Goal: Check status: Check status

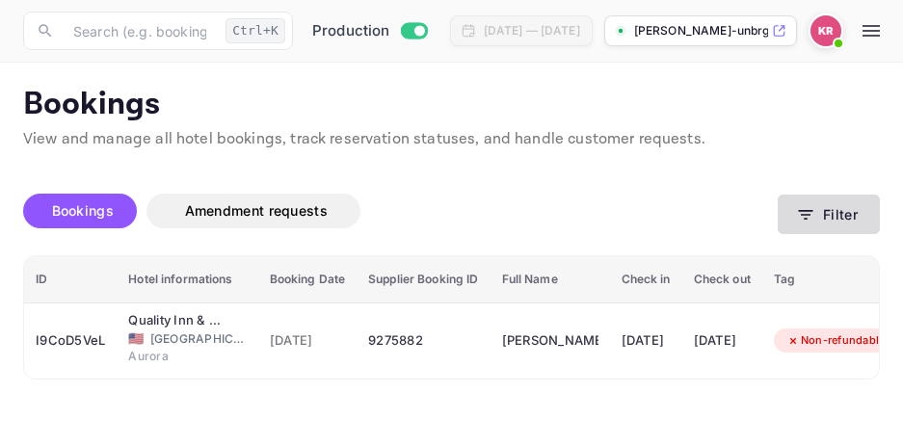
click at [803, 220] on icon "button" at bounding box center [805, 214] width 19 height 19
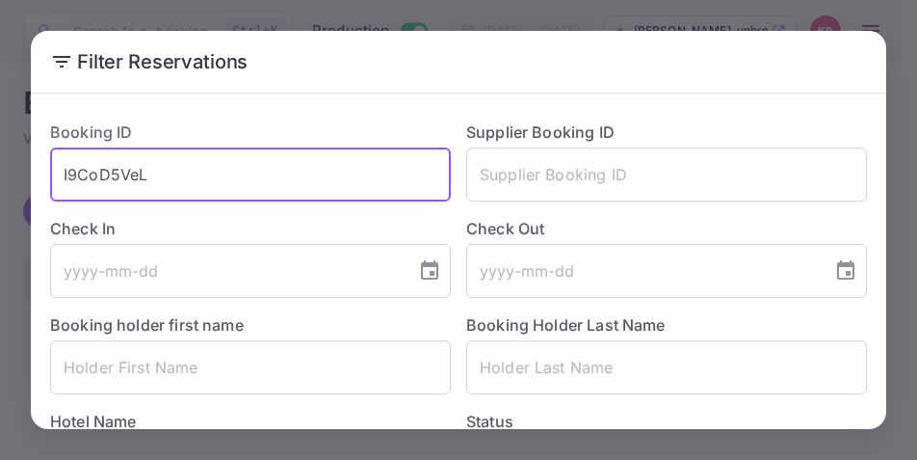
drag, startPoint x: 147, startPoint y: 173, endPoint x: 63, endPoint y: 180, distance: 85.1
click at [63, 180] on input "I9CoD5VeL" at bounding box center [250, 174] width 401 height 54
paste input "mrpzLp9A5"
click at [61, 180] on input "mrpzLp9A5" at bounding box center [250, 174] width 401 height 54
click at [160, 158] on input "mrpzLp9A5" at bounding box center [250, 174] width 401 height 54
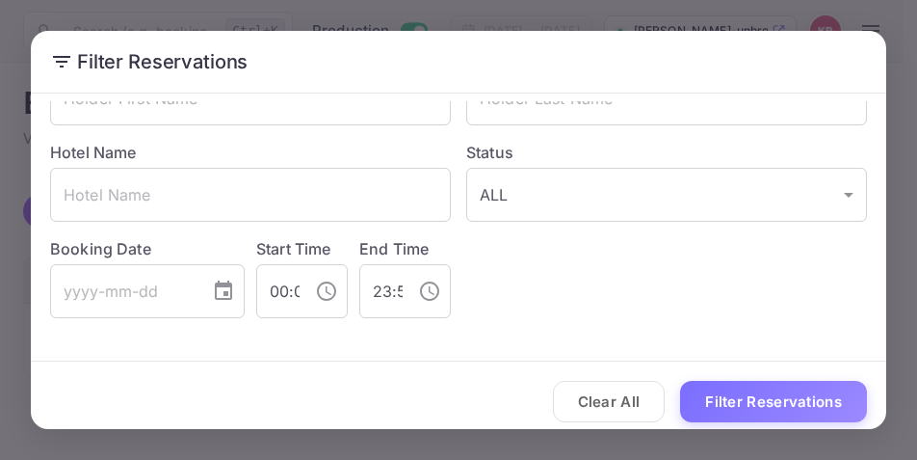
scroll to position [281, 0]
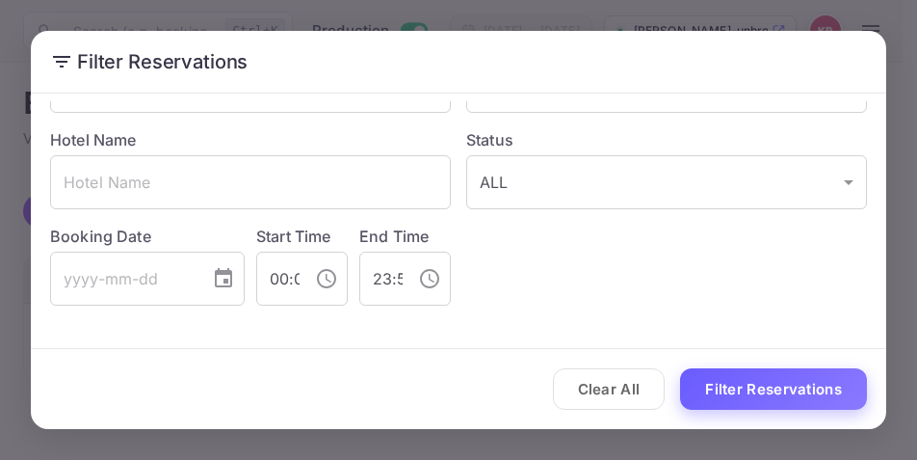
type input "mrpzLp9A5"
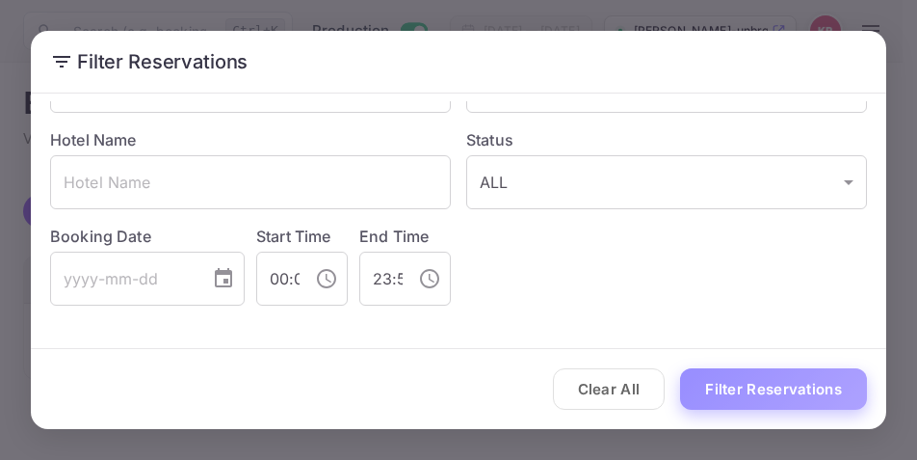
click at [729, 392] on button "Filter Reservations" at bounding box center [773, 388] width 187 height 41
click at [745, 395] on button "Filter Reservations" at bounding box center [773, 388] width 187 height 41
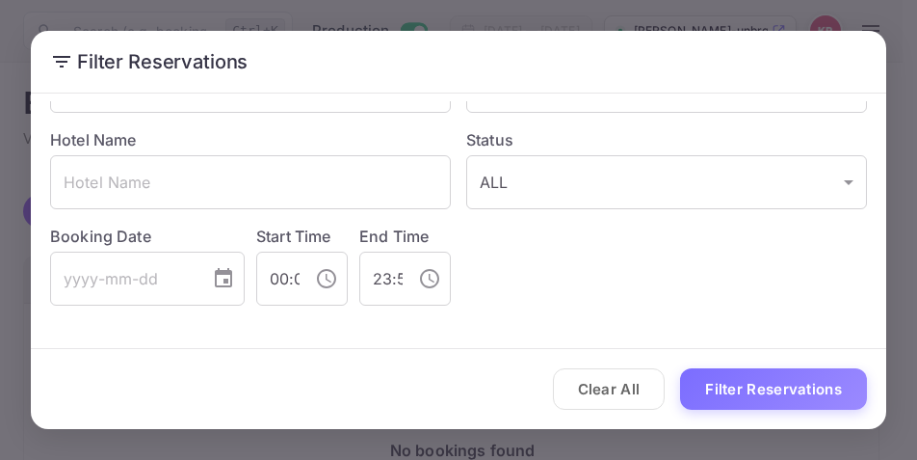
click at [615, 64] on h2 "Filter Reservations" at bounding box center [459, 62] width 856 height 62
click at [530, 11] on div "Filter Reservations Booking ID mrpzLp9A5 ​ Supplier Booking ID ​ Check In ​ Che…" at bounding box center [458, 230] width 917 height 460
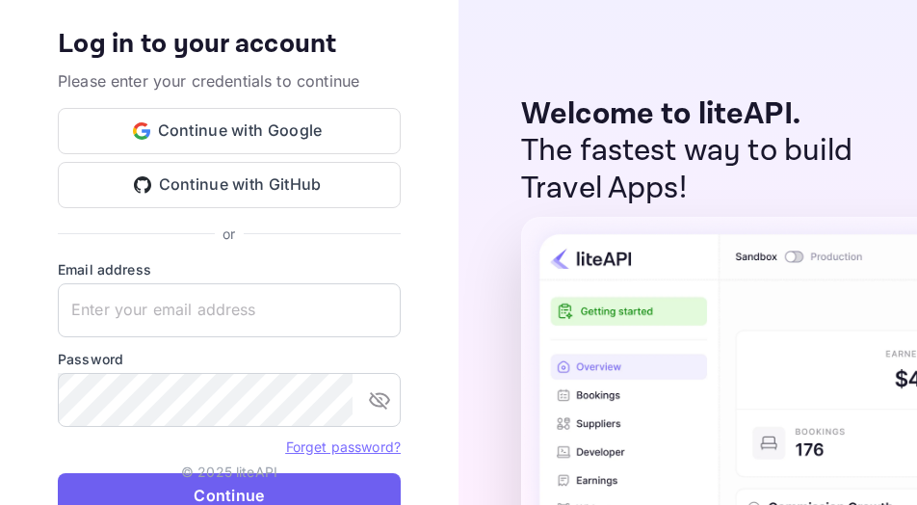
type input "nuiteedirectcug@hotelogical.com"
click at [336, 459] on button "Continue" at bounding box center [229, 496] width 343 height 46
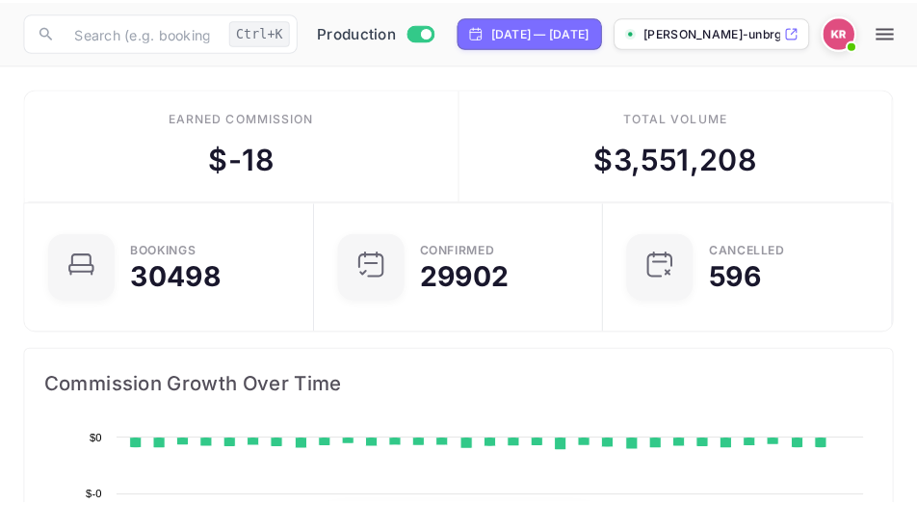
scroll to position [299, 404]
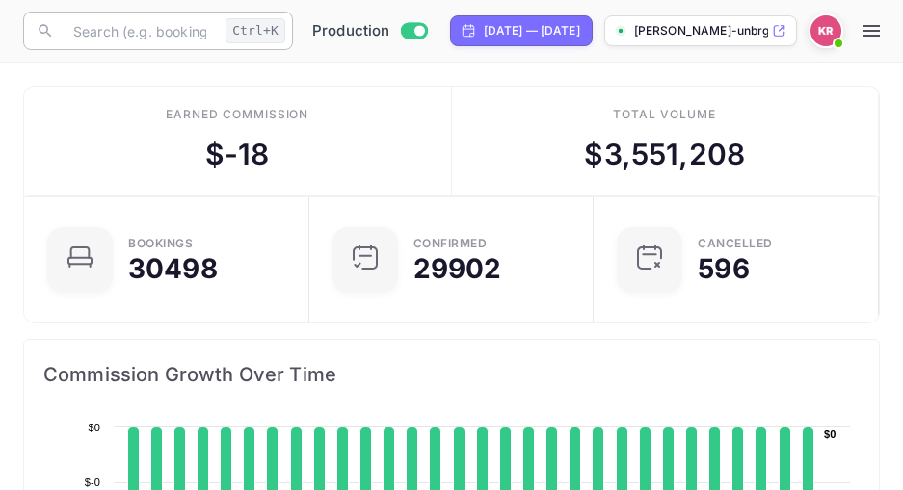
click at [135, 38] on input "text" at bounding box center [140, 31] width 156 height 39
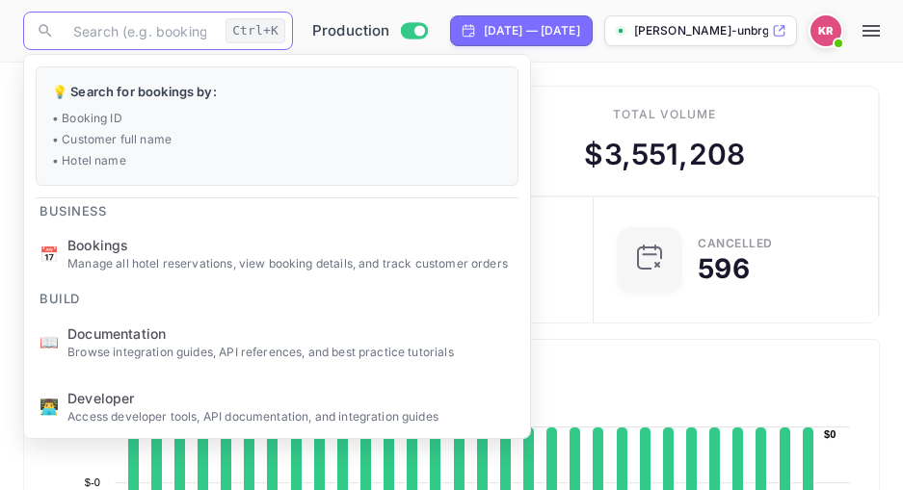
click at [135, 38] on input "text" at bounding box center [140, 31] width 156 height 39
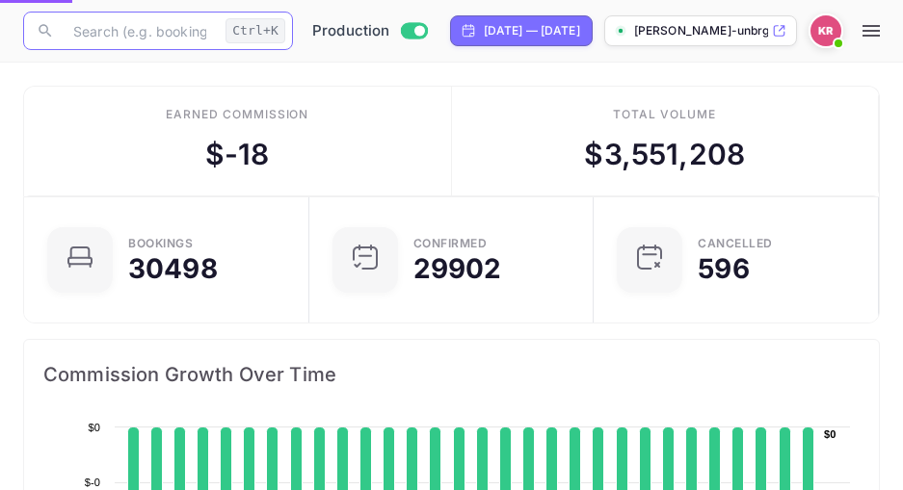
click at [112, 250] on span "Bookings" at bounding box center [290, 245] width 447 height 20
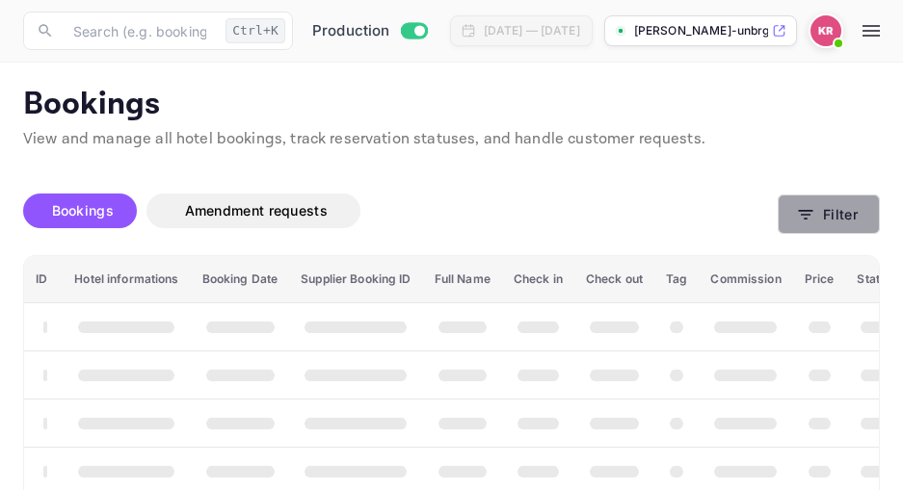
click at [808, 216] on icon "button" at bounding box center [805, 214] width 19 height 19
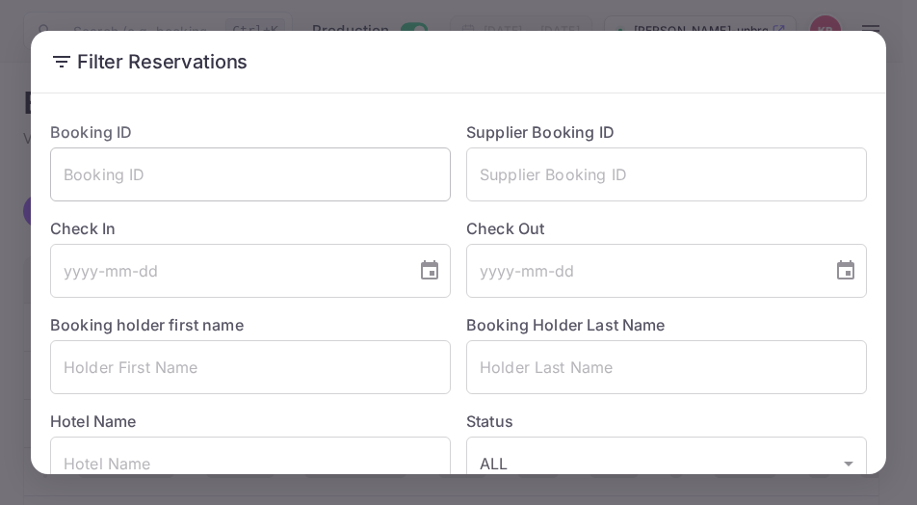
click at [66, 176] on input "text" at bounding box center [250, 174] width 401 height 54
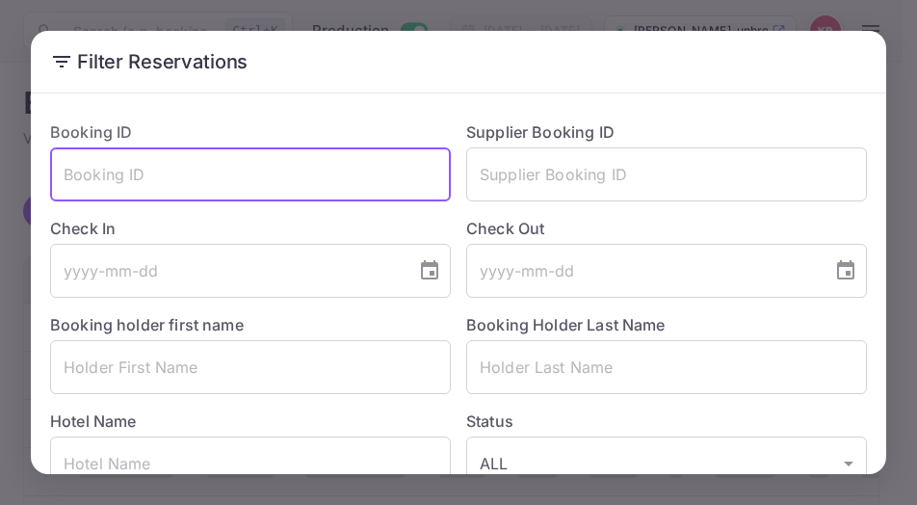
paste input "mrpzLp9A5"
click at [63, 177] on input "mrpzLp9A5" at bounding box center [250, 174] width 401 height 54
drag, startPoint x: 155, startPoint y: 154, endPoint x: 169, endPoint y: 170, distance: 20.5
click at [158, 162] on input "mrpzLp9A5" at bounding box center [250, 174] width 401 height 54
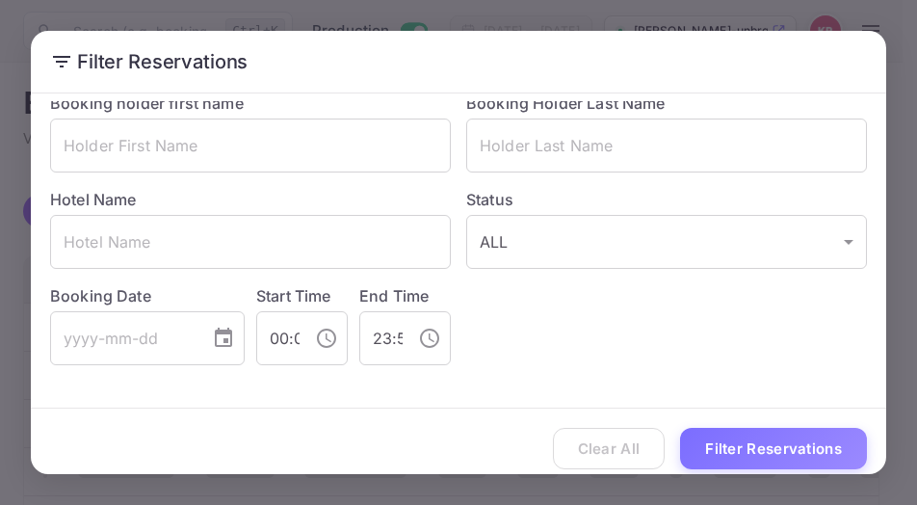
scroll to position [236, 0]
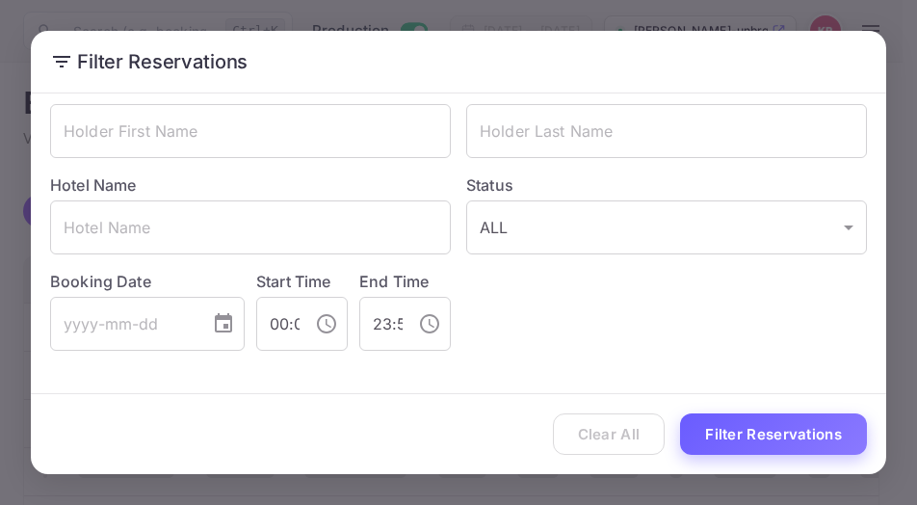
type input "mrpzLp9A5"
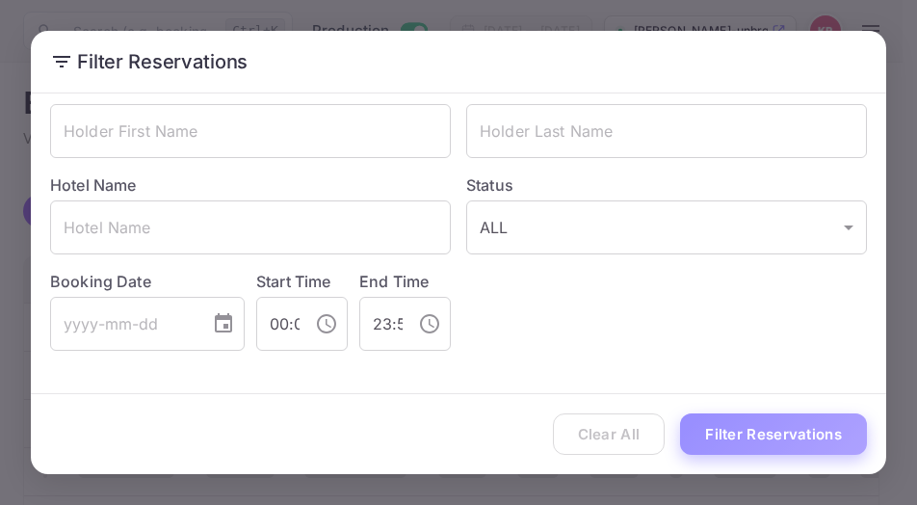
click at [732, 431] on button "Filter Reservations" at bounding box center [773, 433] width 187 height 41
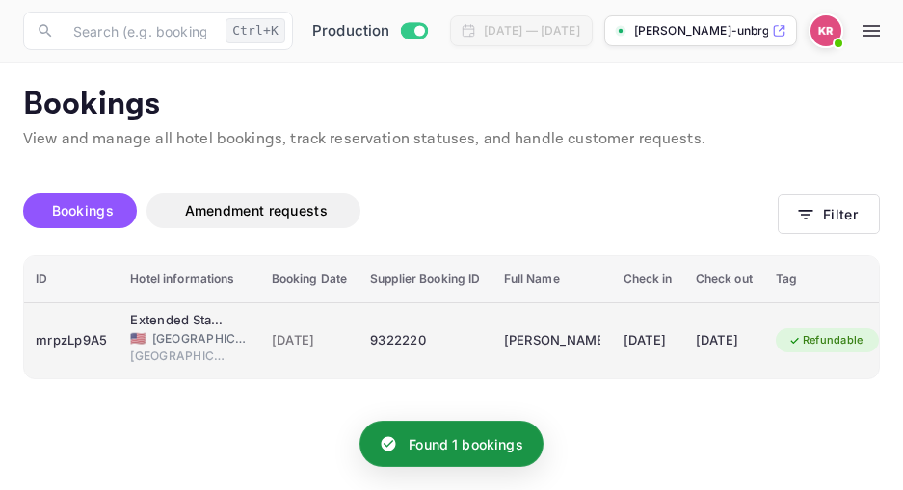
click at [405, 336] on div "9322220" at bounding box center [425, 341] width 110 height 31
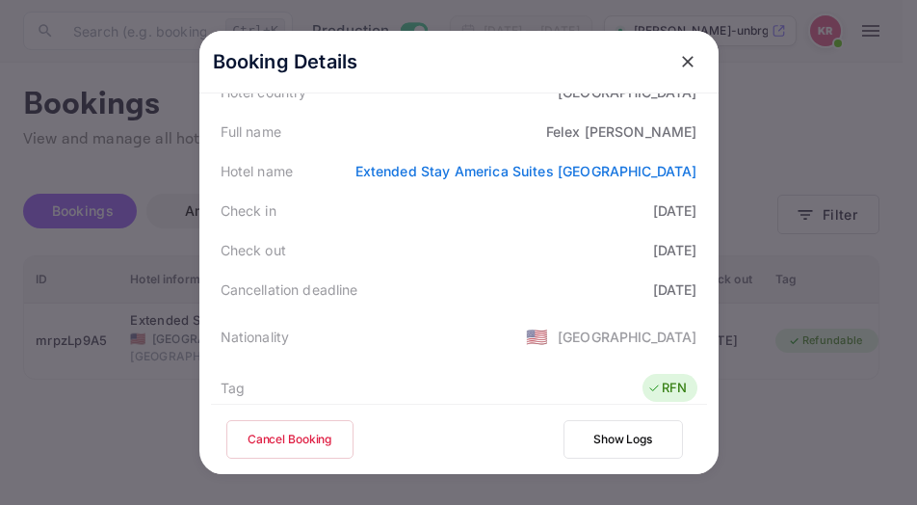
scroll to position [289, 0]
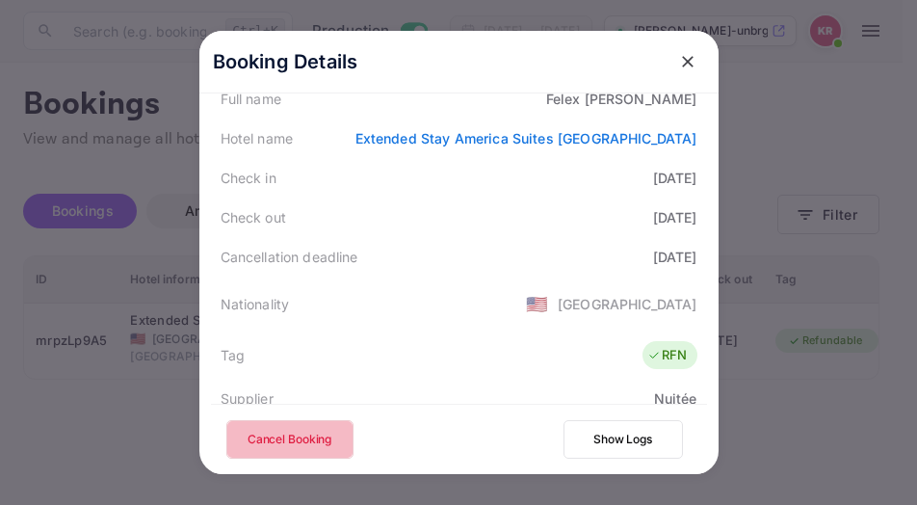
click at [292, 447] on button "Cancel Booking" at bounding box center [289, 439] width 127 height 39
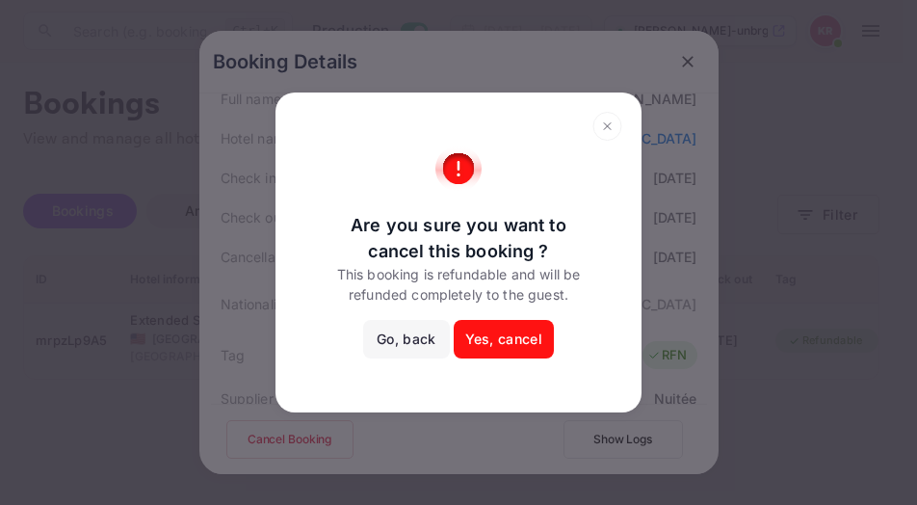
click at [533, 348] on button "Yes, cancel" at bounding box center [504, 339] width 100 height 39
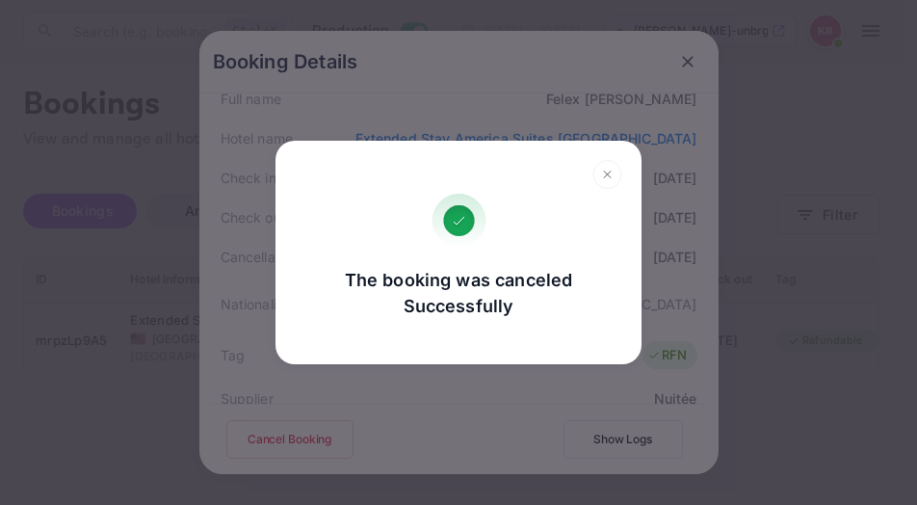
click at [601, 170] on icon at bounding box center [608, 174] width 30 height 29
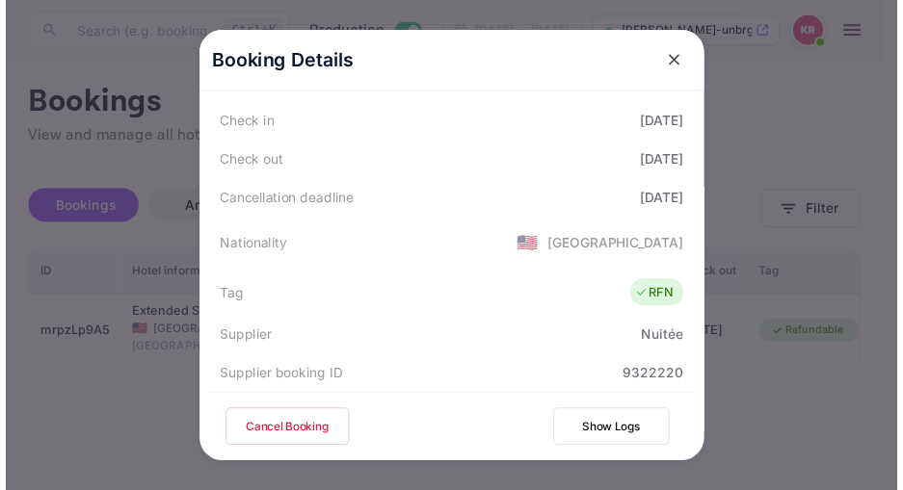
scroll to position [340, 0]
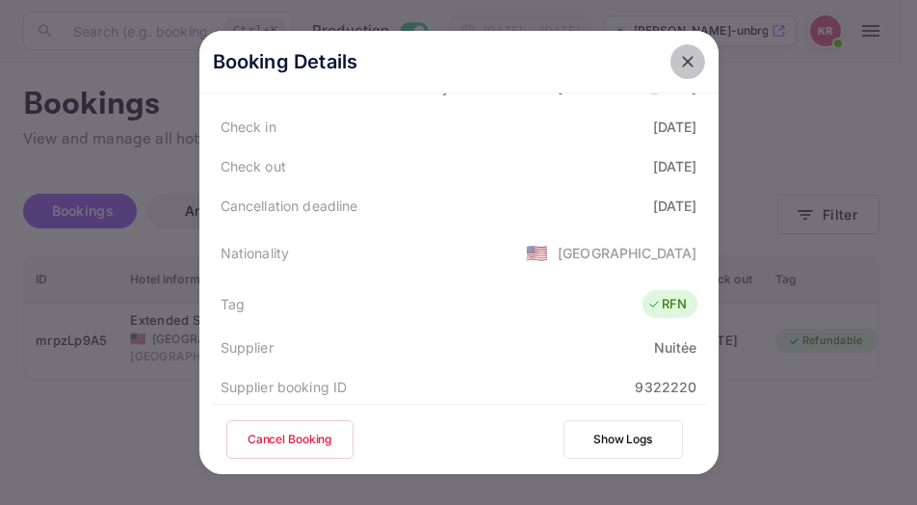
drag, startPoint x: 684, startPoint y: 69, endPoint x: 671, endPoint y: 63, distance: 15.1
click at [678, 63] on icon "close" at bounding box center [687, 61] width 19 height 19
